Goal: Task Accomplishment & Management: Use online tool/utility

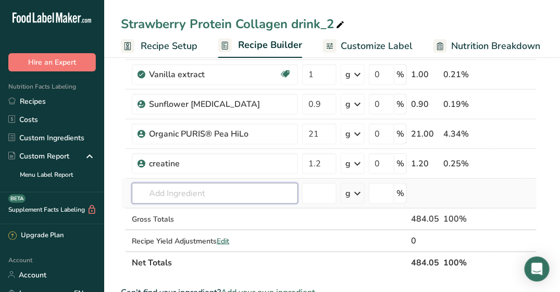
click at [194, 190] on input "text" at bounding box center [215, 193] width 166 height 21
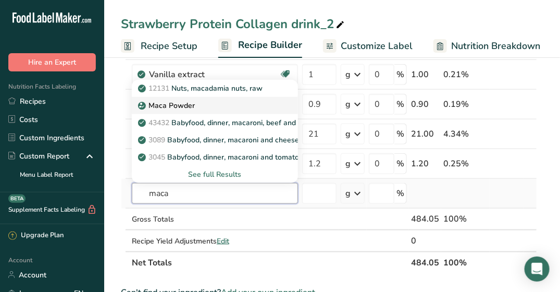
type input "maca"
click at [213, 97] on link "Maca Powder" at bounding box center [215, 105] width 166 height 17
type input "Maca Powder"
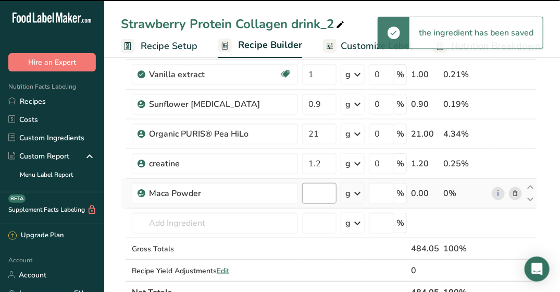
type input "0"
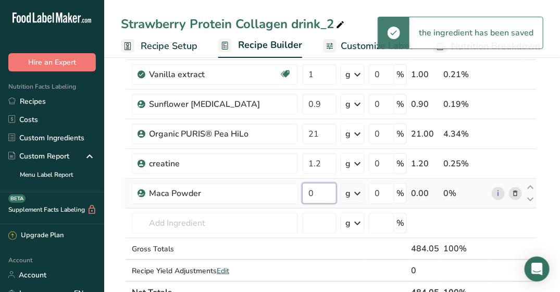
click at [314, 189] on input "0" at bounding box center [319, 193] width 34 height 21
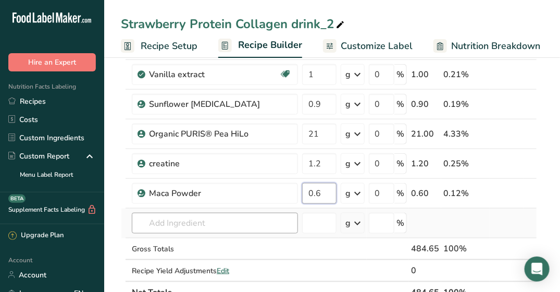
type input "0.6"
click at [201, 218] on div "Ingredient * Amount * Unit * Waste * .a-a{fill:#347362;}.b-a{fill:#fff;} Grams …" at bounding box center [329, 51] width 416 height 503
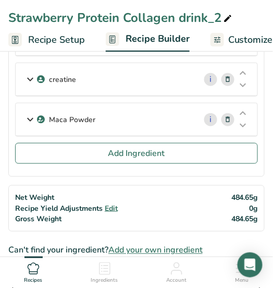
scroll to position [521, 0]
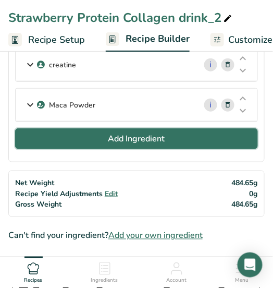
click at [98, 133] on button "Add Ingredient" at bounding box center [136, 138] width 243 height 21
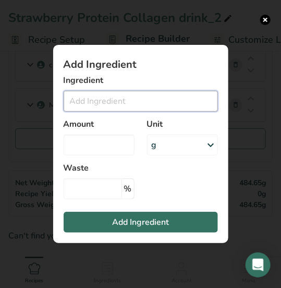
click at [97, 104] on input "Add ingredient modal" at bounding box center [141, 101] width 154 height 21
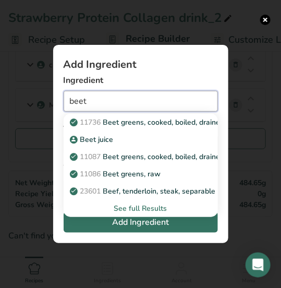
type input "beet"
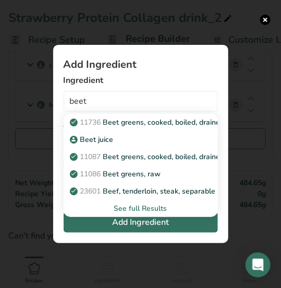
click at [150, 209] on div "See full Results" at bounding box center [141, 208] width 138 height 11
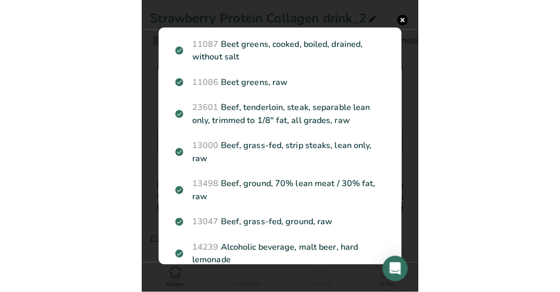
scroll to position [0, 0]
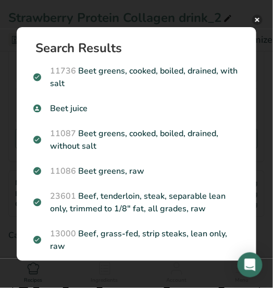
click at [257, 17] on button "Search results modal" at bounding box center [257, 20] width 10 height 10
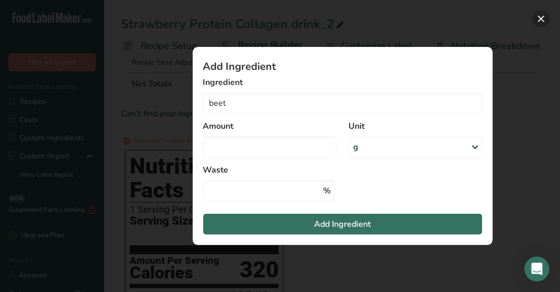
click at [542, 19] on button "Add ingredient modal" at bounding box center [541, 18] width 17 height 17
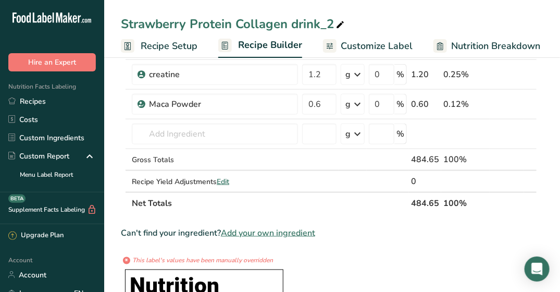
scroll to position [389, 0]
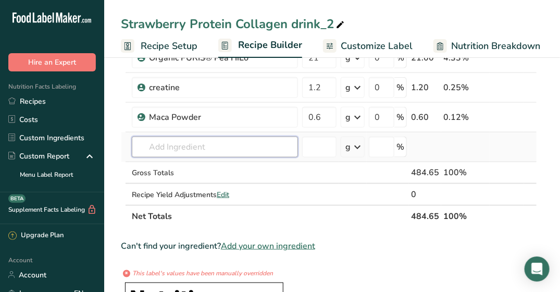
click at [239, 140] on input "text" at bounding box center [215, 147] width 166 height 21
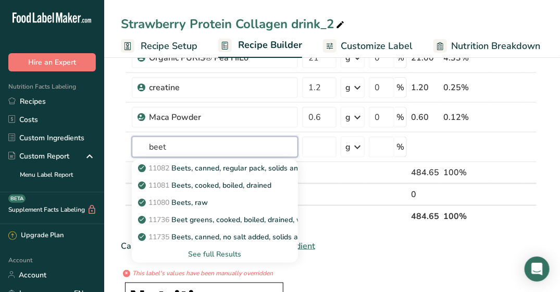
type input "beet"
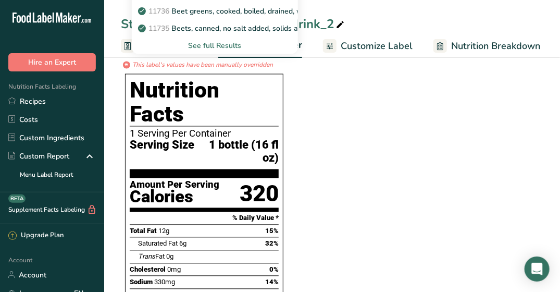
click at [359, 223] on section "Ingredient * Amount * Unit * Waste * .a-a{fill:#347362;}.b-a{fill:#fff;} Grams …" at bounding box center [329, 188] width 416 height 1346
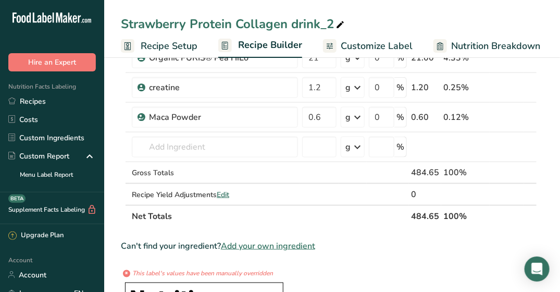
click at [269, 240] on span "Add your own ingredient" at bounding box center [268, 246] width 94 height 13
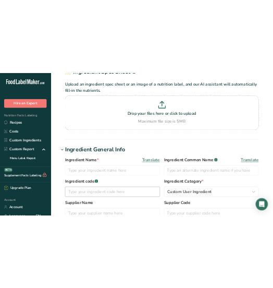
scroll to position [104, 0]
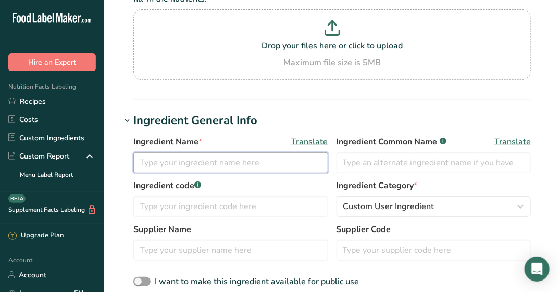
click at [191, 166] on input "text" at bounding box center [230, 162] width 195 height 21
type input "Beet root powder"
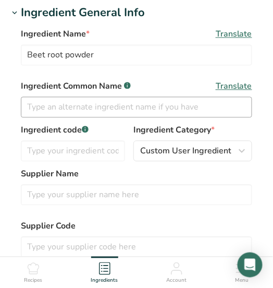
scroll to position [261, 0]
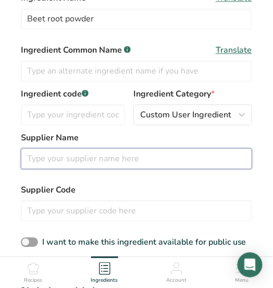
click at [152, 150] on input "text" at bounding box center [136, 158] width 231 height 21
type input "1"
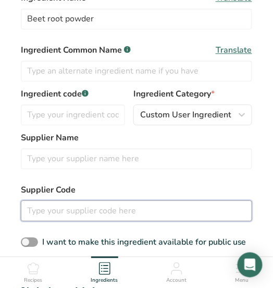
click at [124, 200] on input "text" at bounding box center [136, 210] width 231 height 21
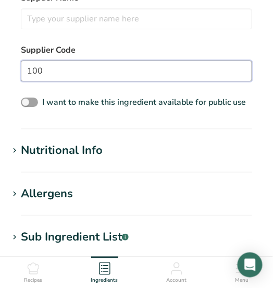
scroll to position [417, 0]
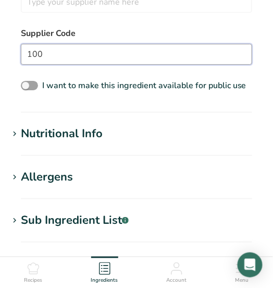
type input "100"
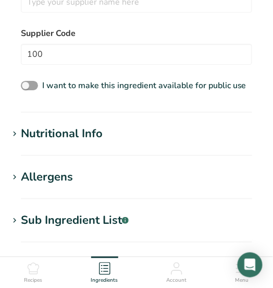
click at [102, 127] on div "Nutritional Info" at bounding box center [62, 133] width 82 height 17
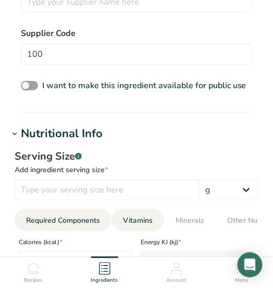
scroll to position [469, 0]
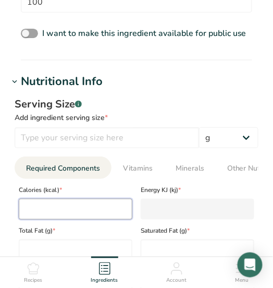
click at [98, 199] on input "number" at bounding box center [76, 209] width 114 height 21
type input "3"
type KJ "12.6"
type input "34"
type KJ "142.3"
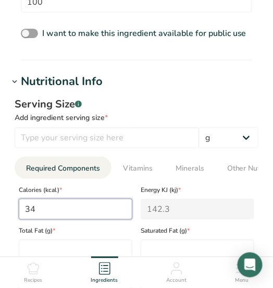
type input "340"
type KJ "1422.6"
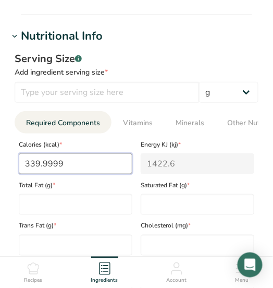
scroll to position [521, 0]
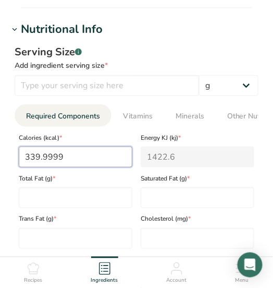
type input "339.9999"
click at [131, 254] on div "Sodium (mg) *" at bounding box center [76, 269] width 122 height 41
click at [164, 257] on ul "Recipes Ingredients Account Menu" at bounding box center [136, 271] width 273 height 28
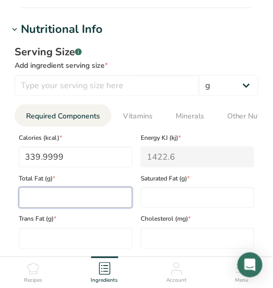
click at [104, 188] on Fat "number" at bounding box center [76, 197] width 114 height 21
type Fat "1"
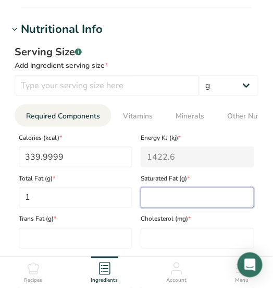
click at [171, 188] on Fat "number" at bounding box center [198, 197] width 114 height 21
type Fat "0.2"
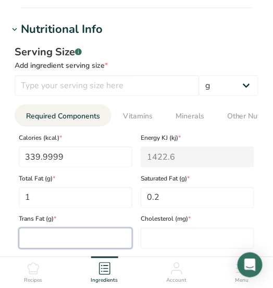
click at [90, 228] on Fat "number" at bounding box center [76, 238] width 114 height 21
type Fat "0"
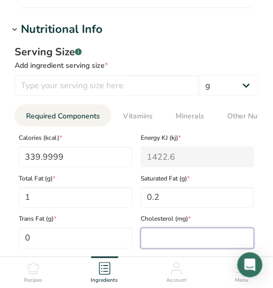
click at [152, 228] on input "number" at bounding box center [198, 238] width 114 height 21
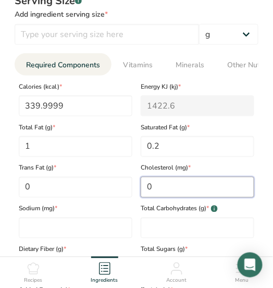
scroll to position [573, 0]
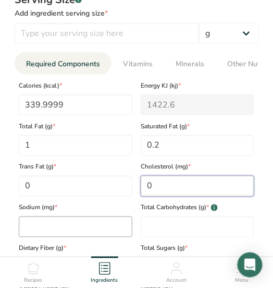
type input "0"
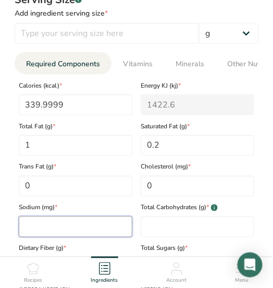
click at [93, 216] on input "number" at bounding box center [76, 226] width 114 height 21
type input "0"
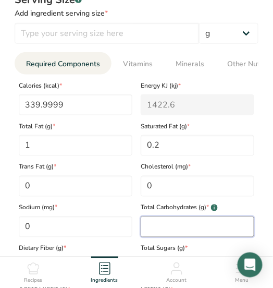
click at [169, 216] on Carbohydrates "number" at bounding box center [198, 226] width 114 height 21
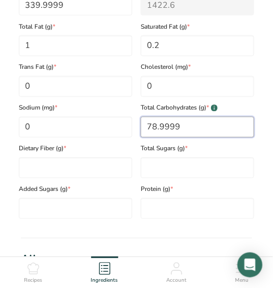
scroll to position [730, 0]
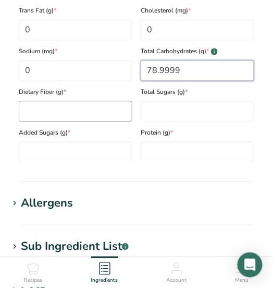
type Carbohydrates "78.9999"
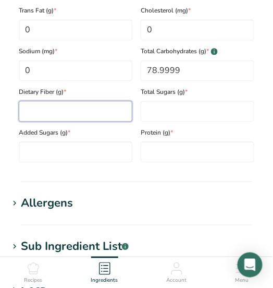
click at [54, 102] on Fiber "number" at bounding box center [76, 111] width 114 height 21
type Fiber "23"
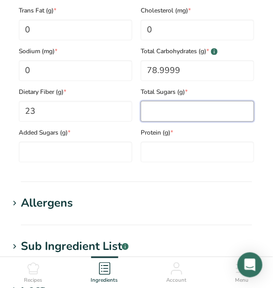
click at [179, 101] on Sugars "number" at bounding box center [198, 111] width 114 height 21
type Sugars "56"
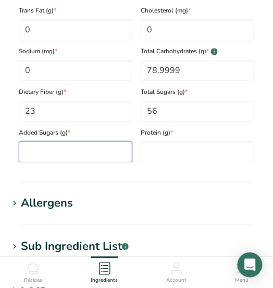
click at [96, 146] on Sugars "number" at bounding box center [76, 151] width 114 height 21
type Sugars "0"
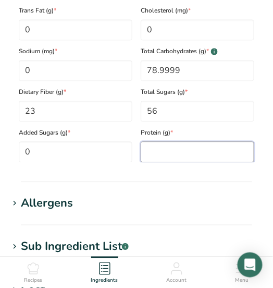
click at [181, 141] on input "number" at bounding box center [198, 151] width 114 height 21
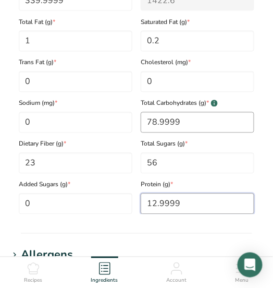
scroll to position [521, 0]
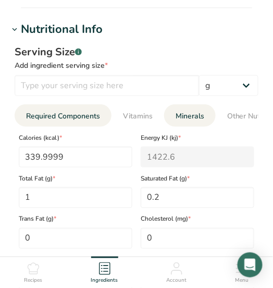
type input "12.9999"
click at [201, 110] on span "Minerals" at bounding box center [190, 115] width 29 height 11
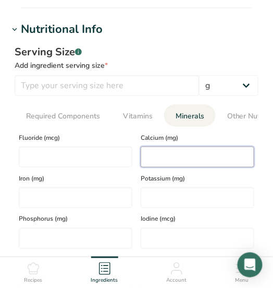
click at [190, 149] on input "number" at bounding box center [198, 156] width 114 height 21
type input "133"
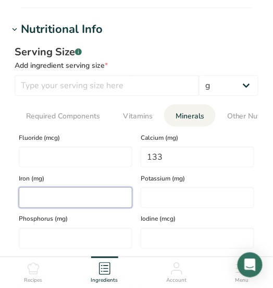
click at [113, 191] on input "number" at bounding box center [76, 197] width 114 height 21
type input "6.64"
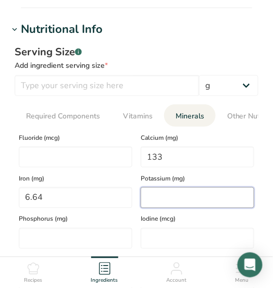
click at [157, 188] on input "number" at bounding box center [198, 197] width 114 height 21
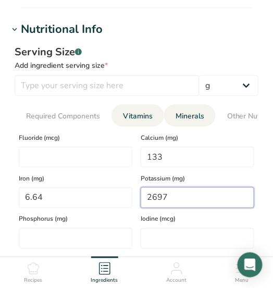
type input "2697"
click at [138, 110] on span "Vitamins" at bounding box center [138, 115] width 30 height 11
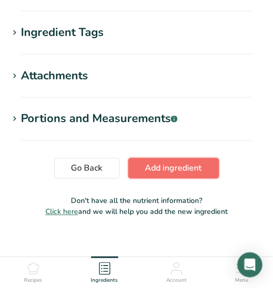
click at [203, 167] on button "Add ingredient" at bounding box center [173, 168] width 91 height 21
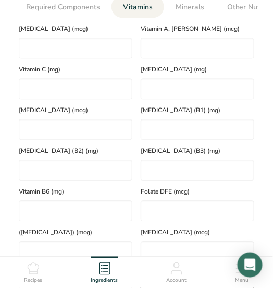
scroll to position [164, 0]
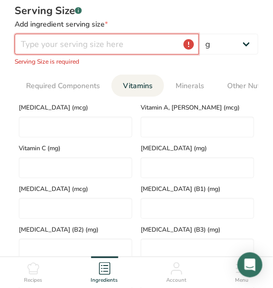
click at [153, 46] on input "number" at bounding box center [107, 44] width 184 height 21
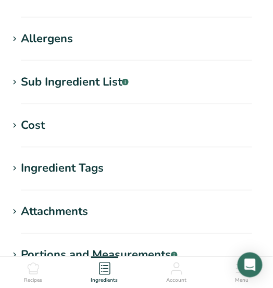
scroll to position [725, 0]
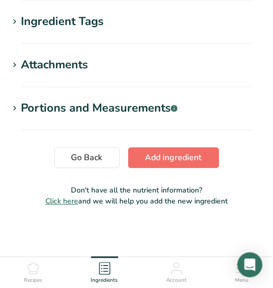
type input "100.0001"
click at [159, 152] on span "Add ingredient" at bounding box center [173, 157] width 57 height 13
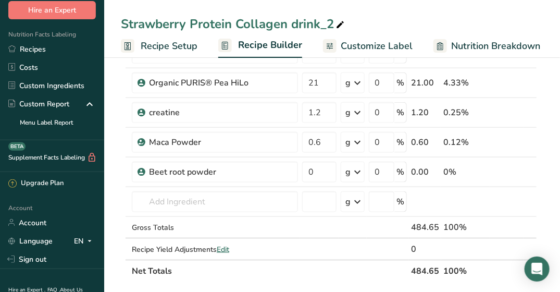
scroll to position [365, 0]
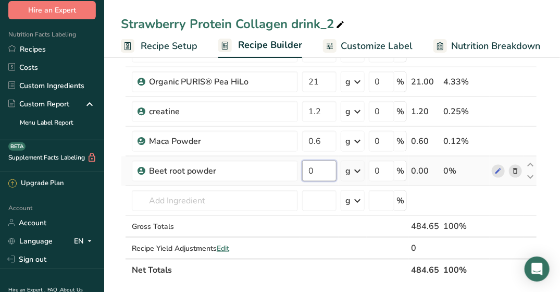
click at [307, 169] on input "0" at bounding box center [319, 171] width 34 height 21
type input "1.9"
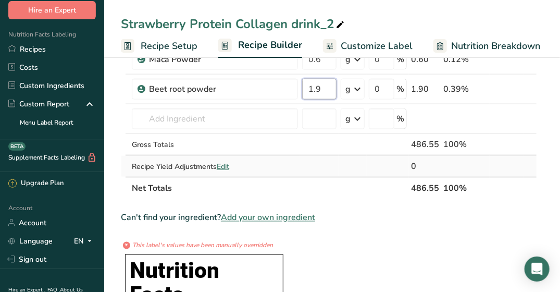
scroll to position [521, 0]
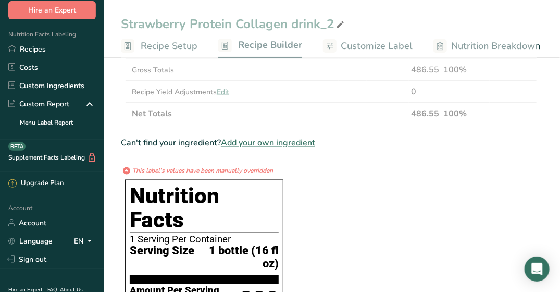
click at [319, 207] on section "Ingredient * Amount * Unit * Waste * .a-a{fill:#347362;}.b-a{fill:#fff;} Grams …" at bounding box center [329, 284] width 416 height 1386
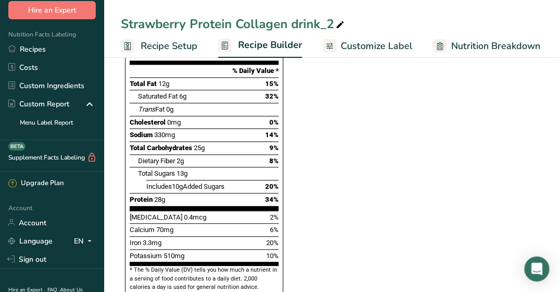
scroll to position [782, 0]
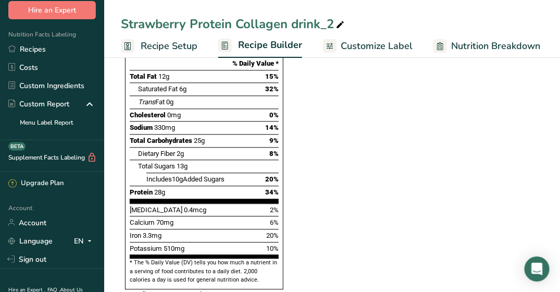
click at [365, 43] on span "Customize Label" at bounding box center [377, 46] width 72 height 14
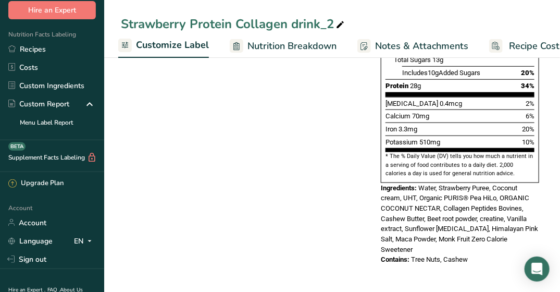
scroll to position [295, 0]
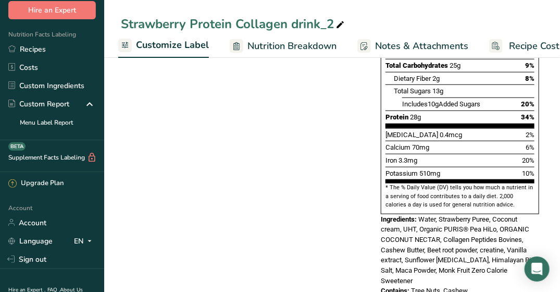
click at [295, 43] on span "Nutrition Breakdown" at bounding box center [292, 46] width 89 height 14
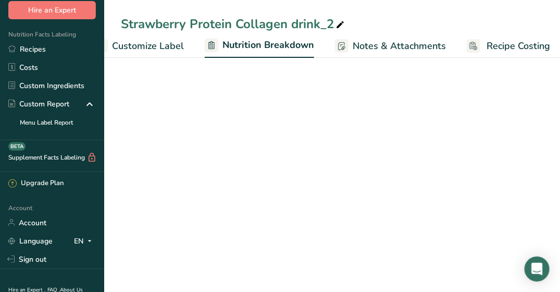
select select "Calories"
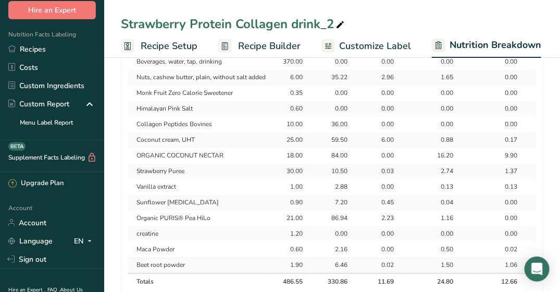
click at [193, 39] on span "Recipe Setup" at bounding box center [169, 46] width 57 height 14
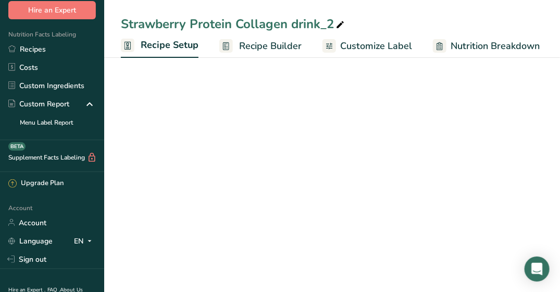
scroll to position [0, 3]
select select "22"
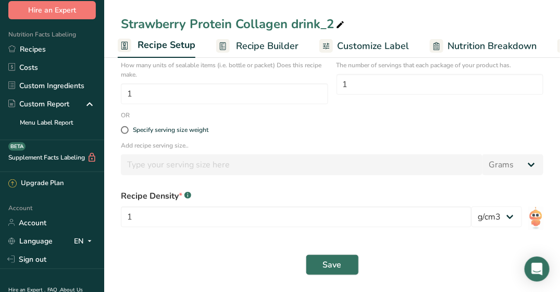
scroll to position [186, 0]
click at [238, 43] on span "Recipe Builder" at bounding box center [267, 46] width 63 height 14
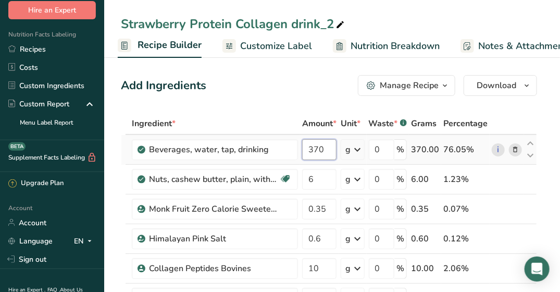
drag, startPoint x: 311, startPoint y: 147, endPoint x: 318, endPoint y: 146, distance: 7.4
click at [318, 146] on input "370" at bounding box center [319, 149] width 34 height 21
type input "360"
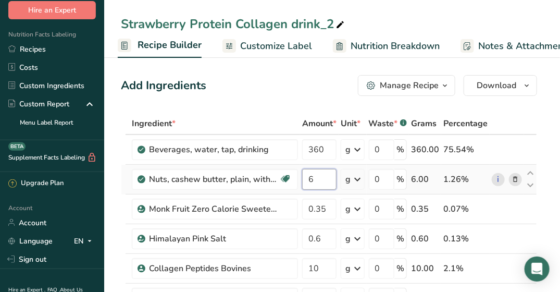
drag, startPoint x: 324, startPoint y: 179, endPoint x: 300, endPoint y: 179, distance: 23.5
click at [300, 179] on td "6" at bounding box center [319, 180] width 39 height 30
type input "9"
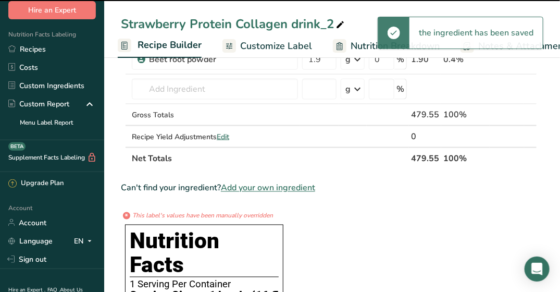
scroll to position [521, 0]
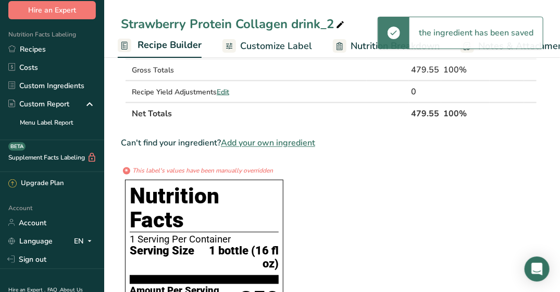
click at [258, 112] on th "Net Totals" at bounding box center [269, 113] width 279 height 22
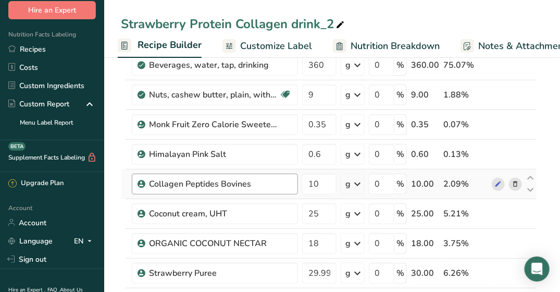
scroll to position [104, 0]
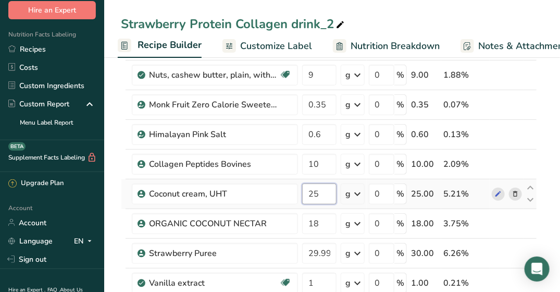
click at [313, 193] on input "25" at bounding box center [319, 193] width 34 height 21
type input "23"
click at [263, 200] on div "Ingredient * Amount * Unit * Waste * .a-a{fill:#347362;}.b-a{fill:#fff;} Grams …" at bounding box center [329, 274] width 416 height 533
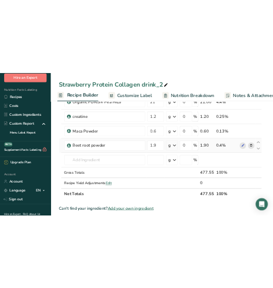
scroll to position [417, 0]
